Goal: Task Accomplishment & Management: Manage account settings

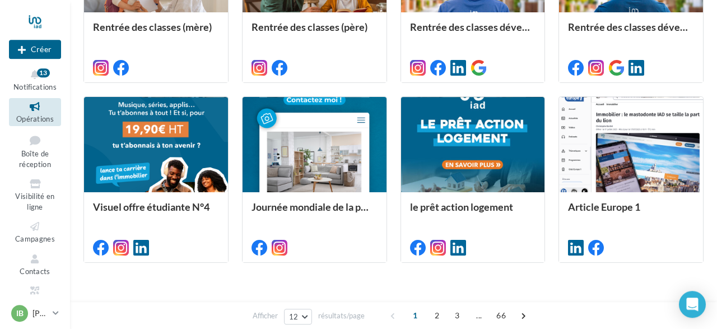
scroll to position [603, 0]
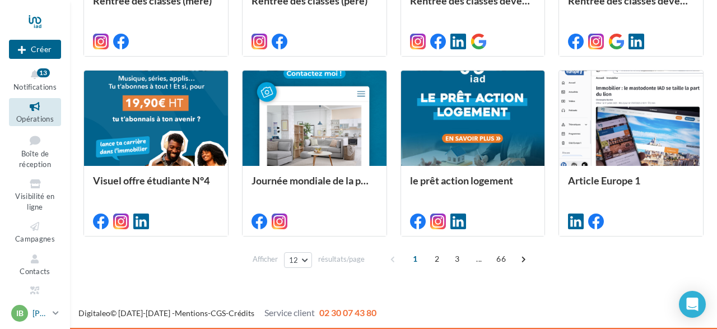
click at [20, 312] on span "IB" at bounding box center [19, 313] width 7 height 11
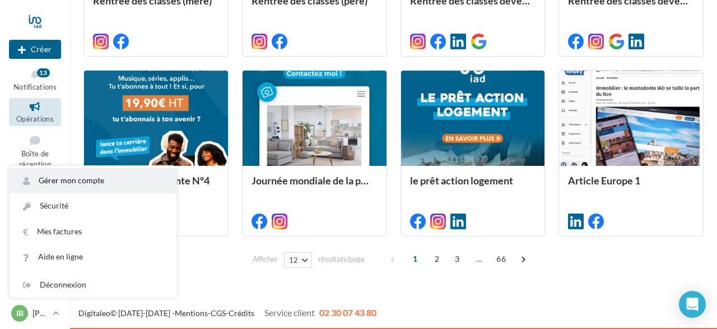
click at [66, 179] on link "Gérer mon compte" at bounding box center [93, 180] width 167 height 25
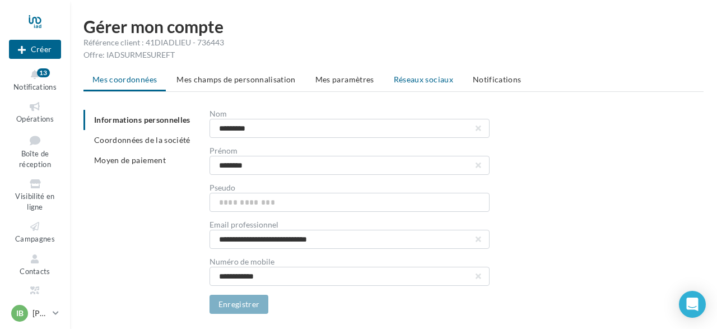
click at [438, 76] on span "Réseaux sociaux" at bounding box center [423, 79] width 59 height 10
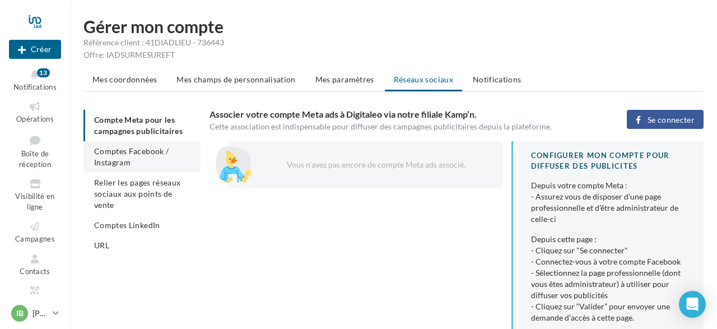
click at [131, 163] on li "Comptes Facebook / Instagram" at bounding box center [141, 156] width 117 height 31
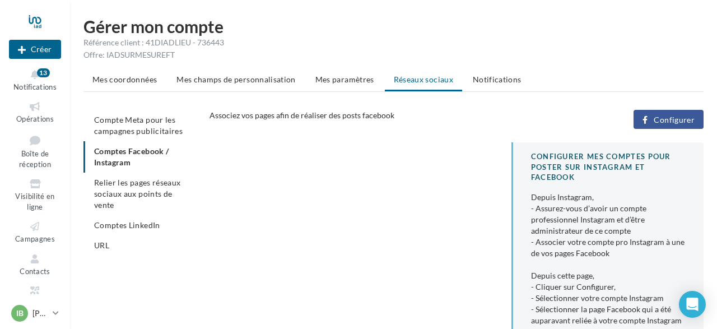
click at [667, 120] on span "Configurer" at bounding box center [674, 119] width 41 height 9
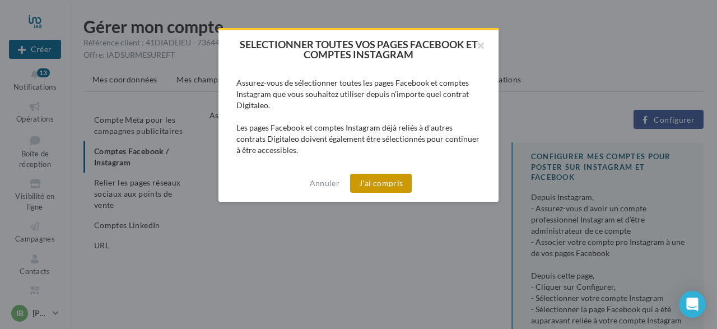
click at [400, 179] on button "J'ai compris" at bounding box center [381, 183] width 62 height 19
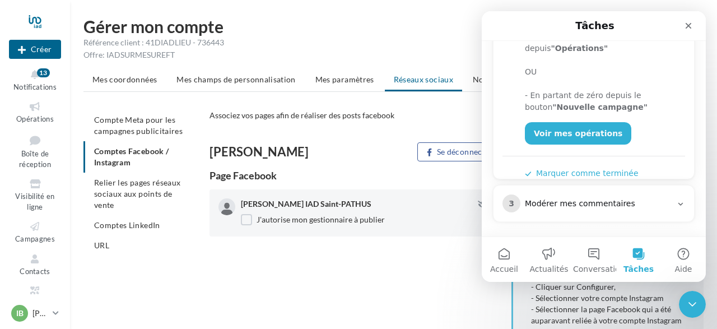
scroll to position [283, 0]
click at [687, 24] on icon "Fermer" at bounding box center [689, 26] width 6 height 6
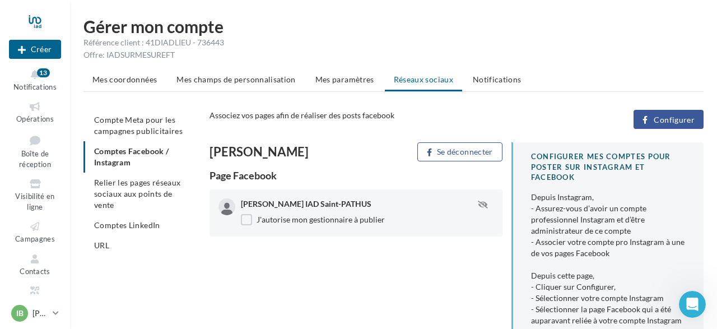
scroll to position [0, 0]
click at [125, 118] on span "Compte Meta pour les campagnes publicitaires" at bounding box center [138, 125] width 89 height 21
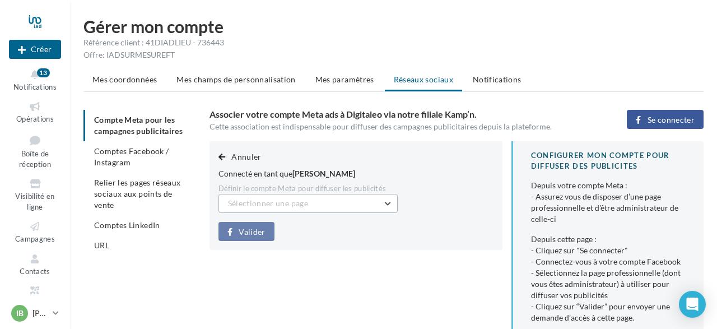
click at [386, 202] on button "Sélectionner une page" at bounding box center [307, 203] width 179 height 19
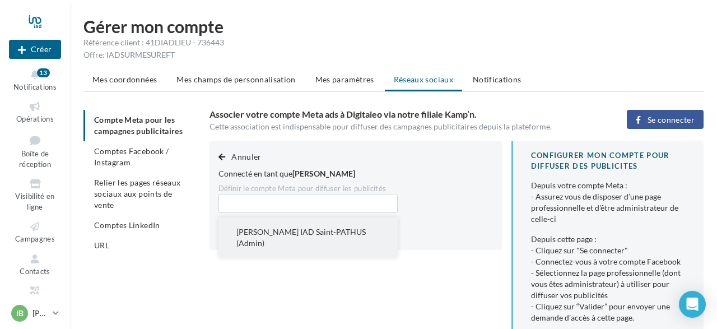
click at [370, 229] on button "Isabelle Blanchard IAD Saint-PATHUS (Admin)" at bounding box center [307, 237] width 179 height 40
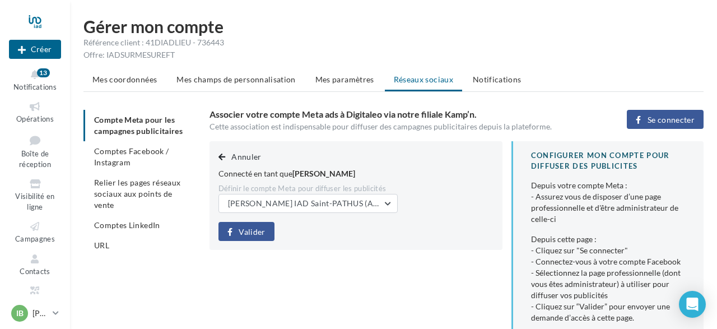
click at [257, 233] on span "Valider" at bounding box center [252, 231] width 26 height 9
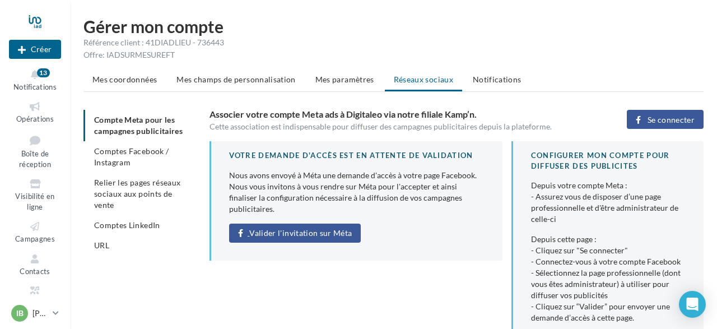
click at [282, 229] on span "Valider l'invitation sur Méta" at bounding box center [300, 233] width 103 height 9
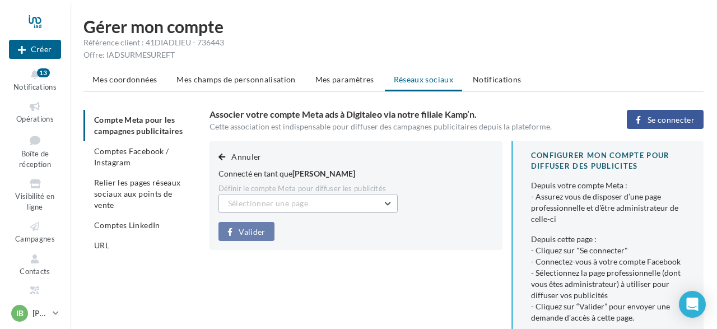
click at [261, 201] on span "Sélectionner une page" at bounding box center [268, 203] width 80 height 10
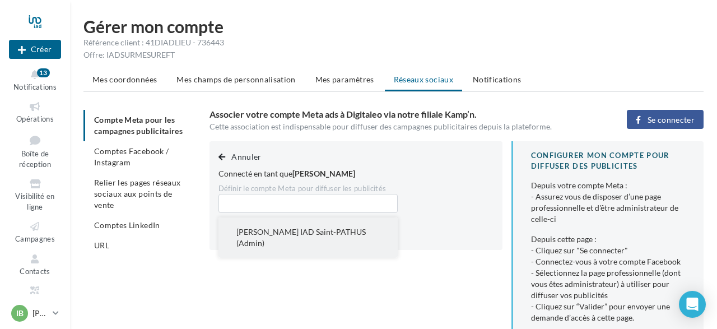
click at [266, 237] on button "Isabelle Blanchard IAD Saint-PATHUS (Admin)" at bounding box center [307, 237] width 179 height 40
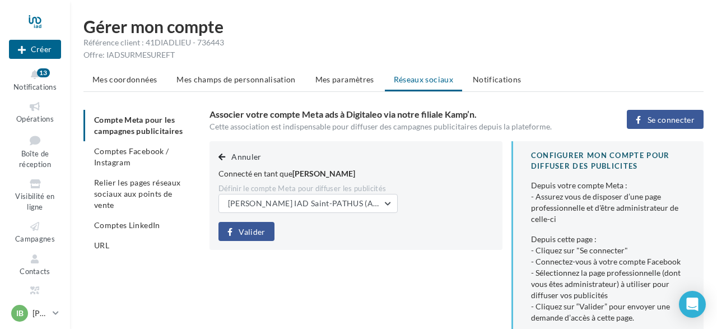
click at [253, 230] on span "Valider" at bounding box center [252, 231] width 26 height 9
